Goal: Navigation & Orientation: Find specific page/section

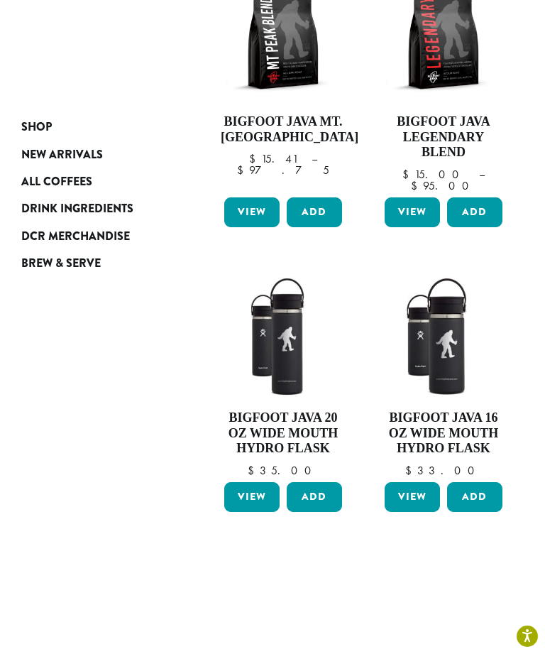
scroll to position [300, 0]
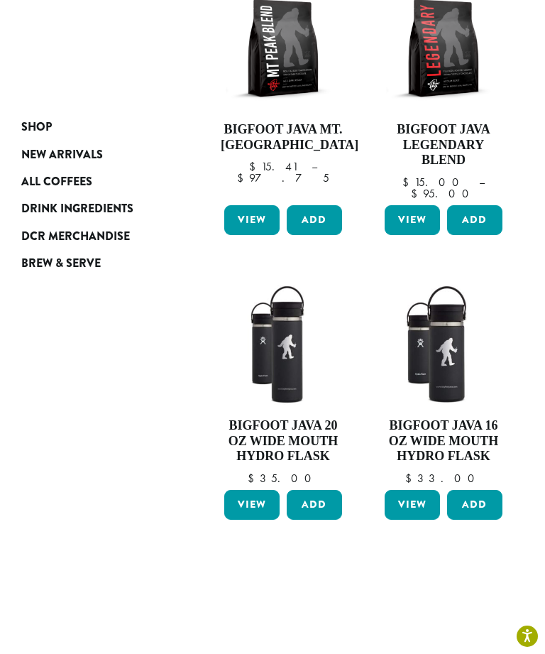
click at [83, 153] on span "New Arrivals" at bounding box center [62, 155] width 82 height 18
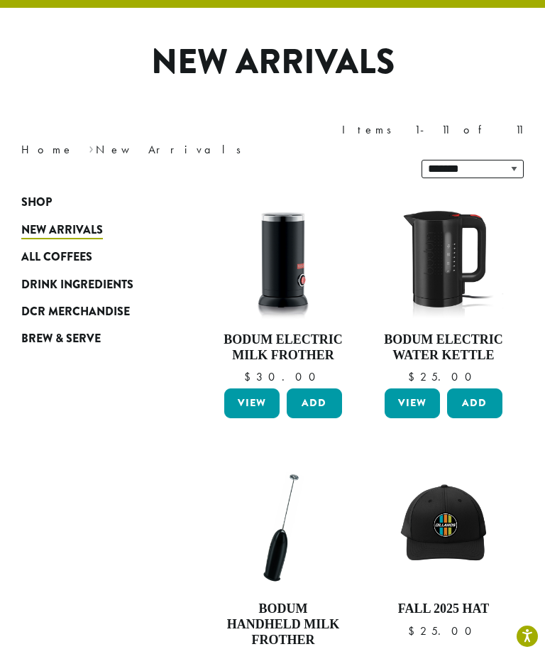
scroll to position [89, 0]
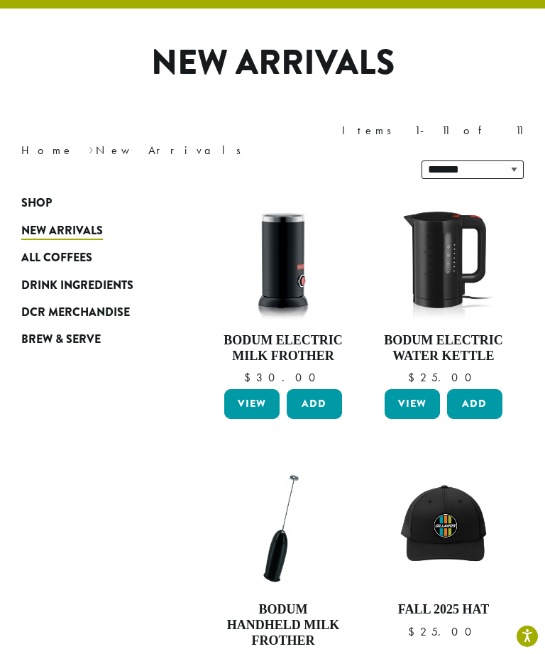
click at [112, 277] on span "Drink Ingredients" at bounding box center [77, 286] width 112 height 18
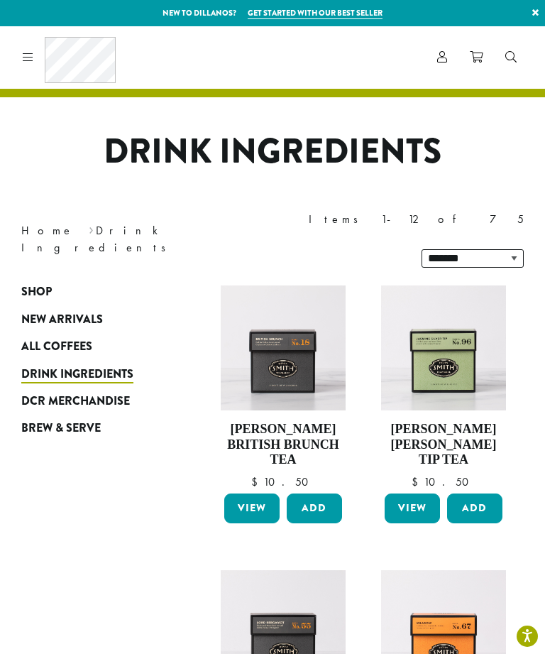
click at [109, 393] on span "DCR Merchandise" at bounding box center [75, 402] width 109 height 18
